Goal: Check status

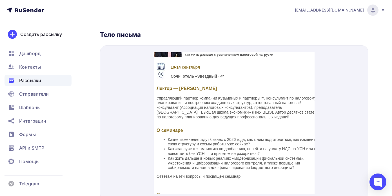
scroll to position [60, 0]
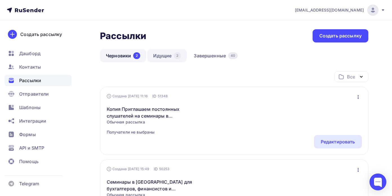
click at [166, 56] on link "Идущие 2" at bounding box center [166, 55] width 39 height 13
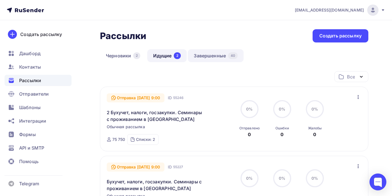
click at [212, 57] on link "Завершенные 40" at bounding box center [216, 55] width 56 height 13
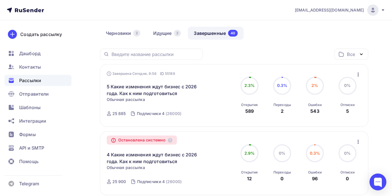
scroll to position [22, 0]
click at [158, 36] on link "Идущие 2" at bounding box center [166, 33] width 39 height 13
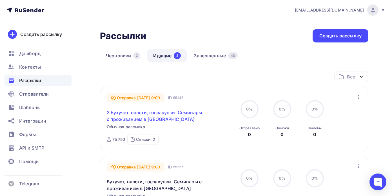
click at [164, 114] on link "2 Бухучет, налоги, госзакупки. Семинары с проживанием в Сочи-Бриз" at bounding box center [155, 116] width 97 height 14
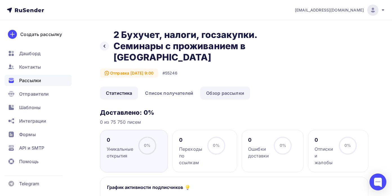
drag, startPoint x: 225, startPoint y: 94, endPoint x: 220, endPoint y: 97, distance: 5.5
click at [224, 94] on link "Обзор рассылки" at bounding box center [225, 93] width 50 height 13
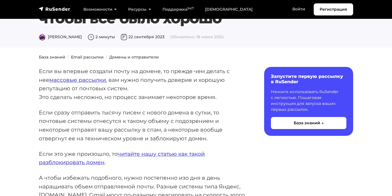
scroll to position [36, 0]
